Goal: Contribute content: Add original content to the website for others to see

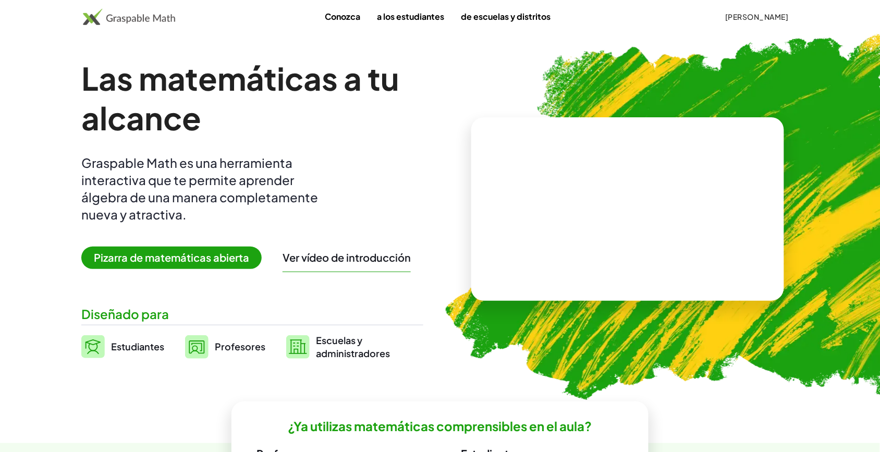
click at [759, 17] on font "[PERSON_NAME]" at bounding box center [757, 16] width 63 height 9
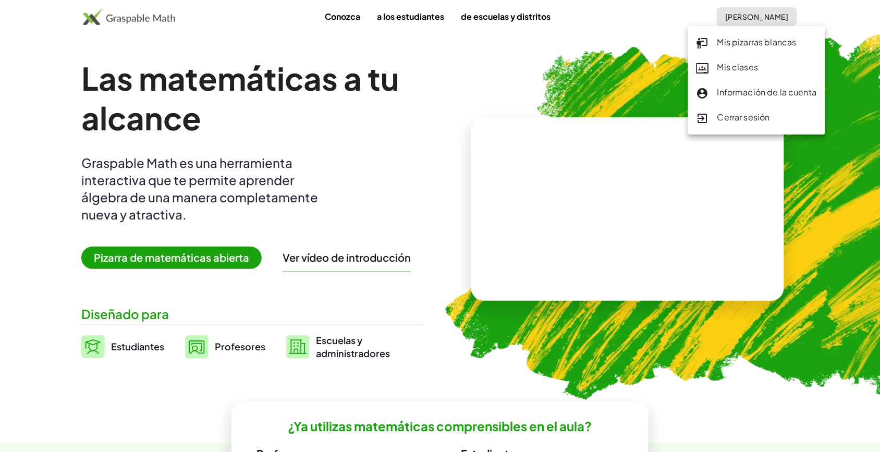
click at [740, 43] on font "Mis pizarras blancas" at bounding box center [756, 41] width 79 height 11
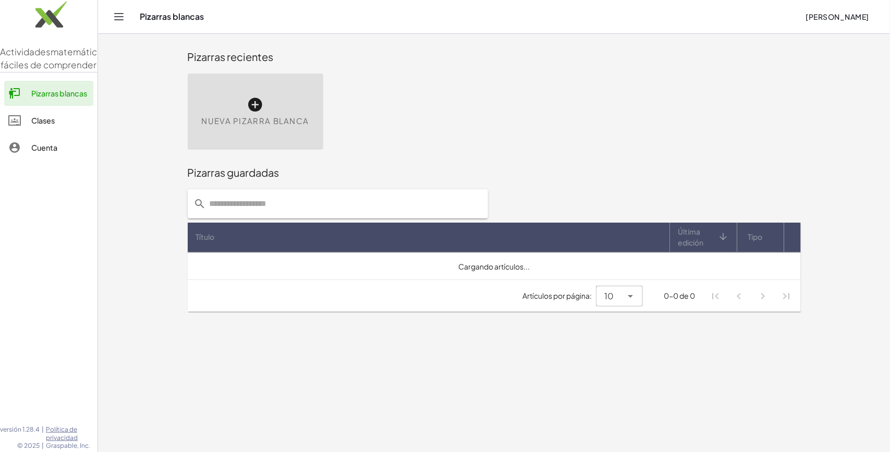
click at [254, 111] on icon at bounding box center [255, 104] width 17 height 17
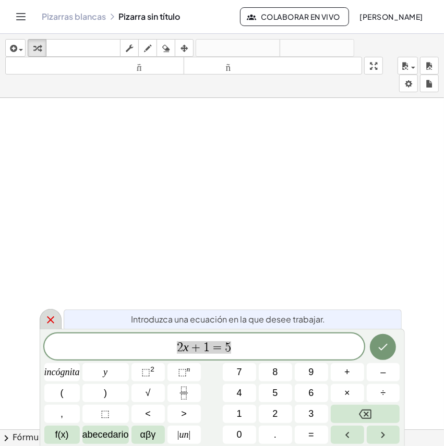
click at [51, 321] on icon at bounding box center [50, 319] width 7 height 7
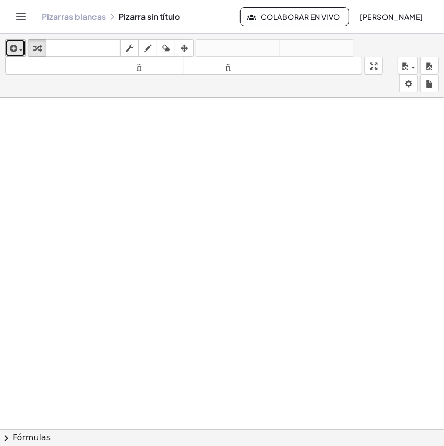
click at [20, 55] on button "insertar" at bounding box center [15, 48] width 20 height 18
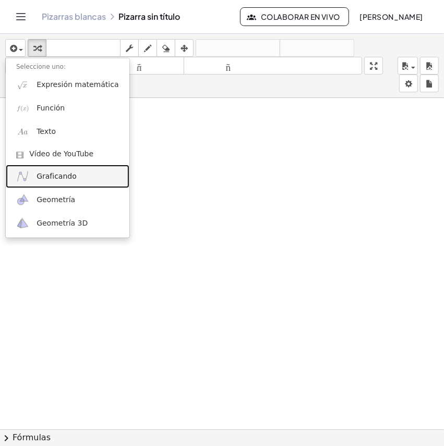
click at [89, 178] on link "Graficando" at bounding box center [68, 176] width 124 height 23
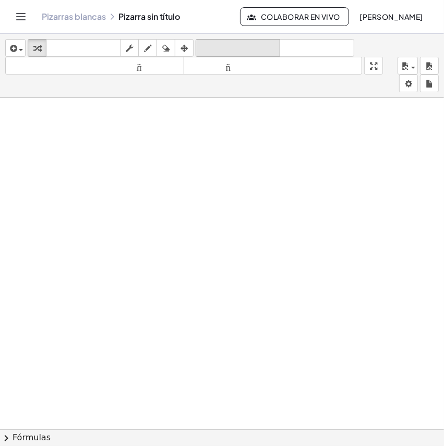
click at [244, 43] on font "deshacer" at bounding box center [237, 48] width 79 height 10
click at [5, 47] on button "insertar" at bounding box center [15, 48] width 20 height 18
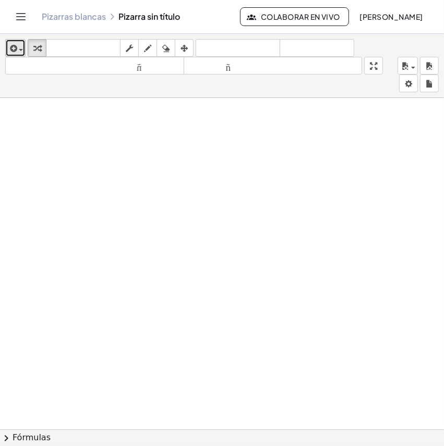
click at [16, 52] on icon "button" at bounding box center [12, 48] width 9 height 13
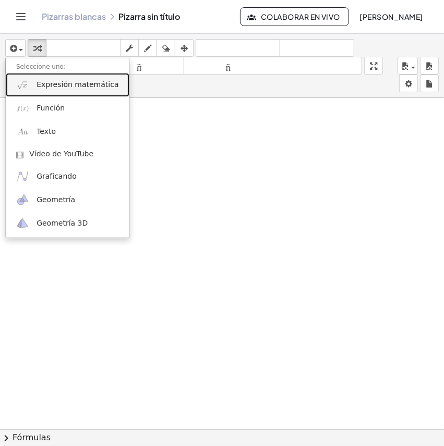
click at [54, 87] on font "Expresión matemática" at bounding box center [77, 84] width 82 height 8
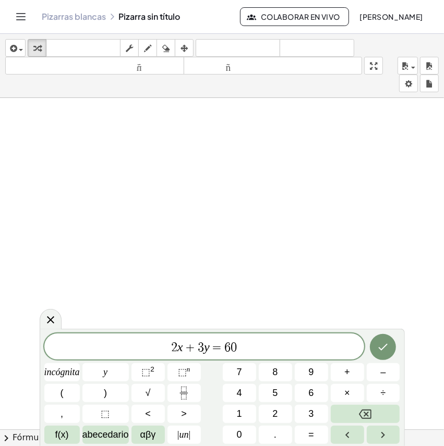
click at [256, 345] on span "2 x + 3 y = 6 0 ​" at bounding box center [204, 347] width 320 height 15
click at [252, 352] on span "2 x + 3 y = 6 0 ​" at bounding box center [204, 347] width 320 height 15
click at [374, 350] on button "Hecho" at bounding box center [383, 347] width 26 height 26
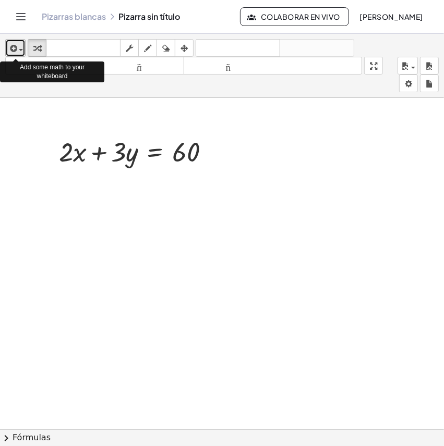
click at [16, 47] on icon "button" at bounding box center [12, 48] width 9 height 13
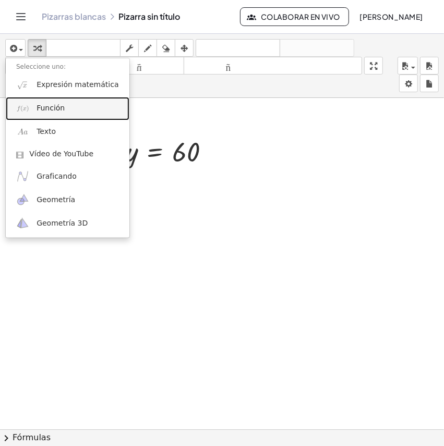
click at [69, 108] on link "Función" at bounding box center [68, 108] width 124 height 23
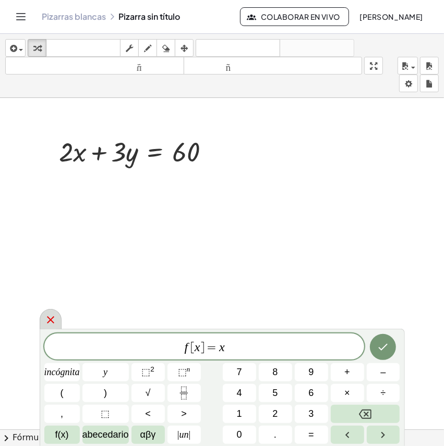
click at [45, 318] on icon at bounding box center [50, 320] width 13 height 13
